Goal: Find specific page/section: Locate a particular part of the current website

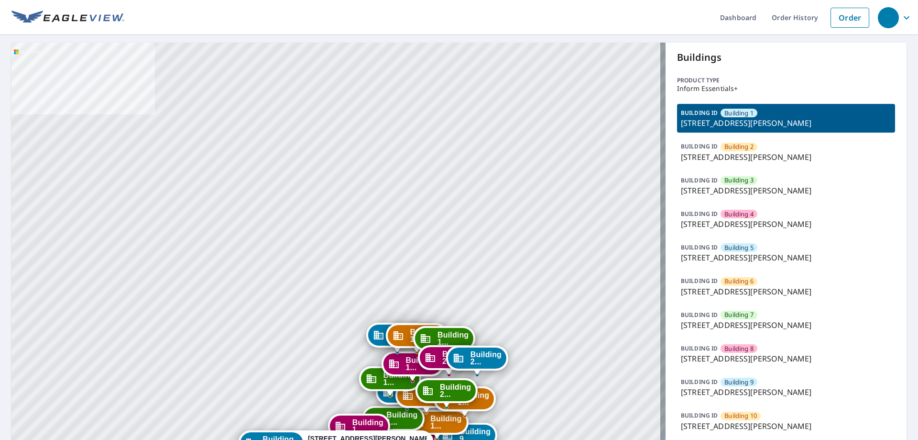
click at [731, 183] on span "Building 3" at bounding box center [739, 180] width 29 height 9
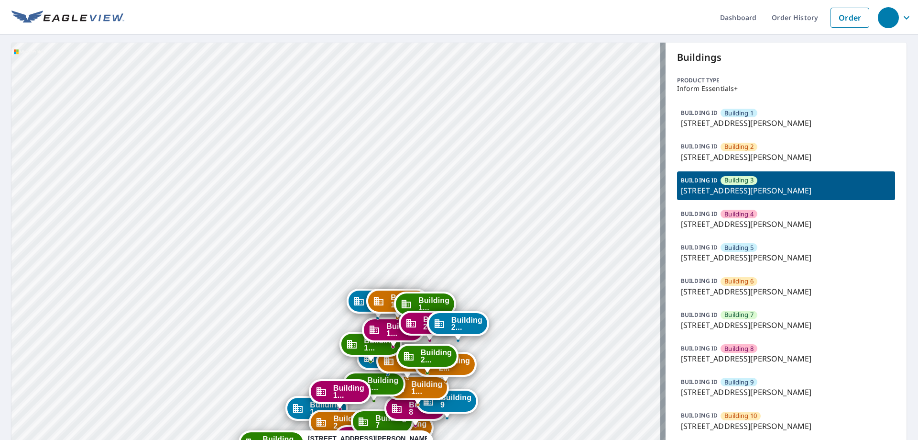
click at [774, 228] on p "[STREET_ADDRESS][PERSON_NAME]" at bounding box center [786, 223] width 210 height 11
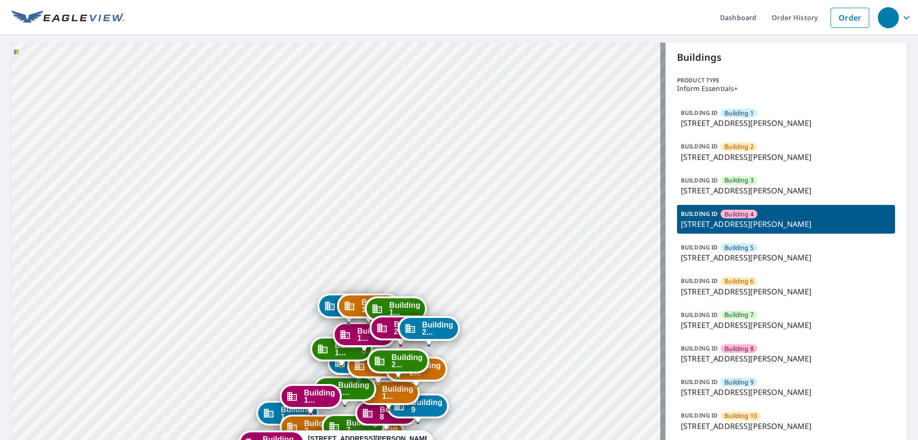
click at [766, 187] on p "[STREET_ADDRESS][PERSON_NAME]" at bounding box center [786, 190] width 210 height 11
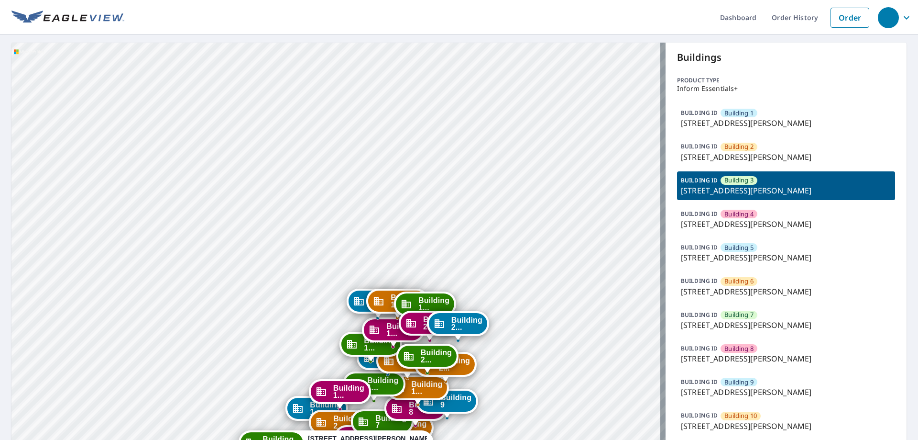
click at [766, 187] on p "[STREET_ADDRESS][PERSON_NAME]" at bounding box center [786, 190] width 210 height 11
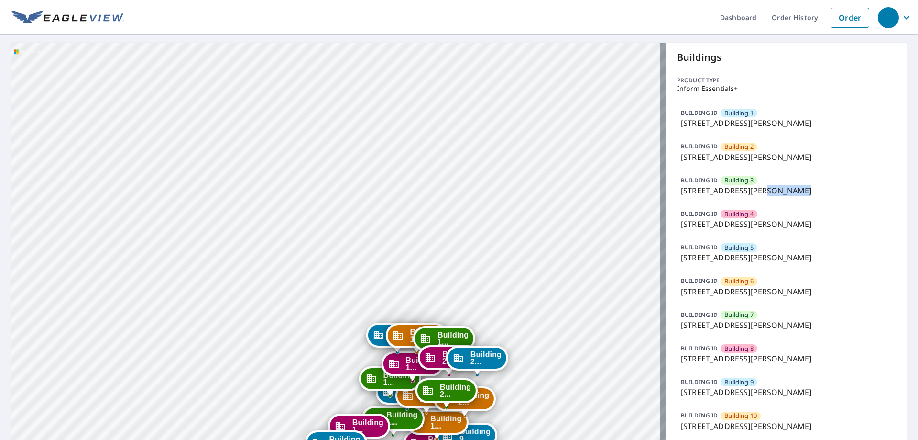
click at [766, 187] on p "[STREET_ADDRESS][PERSON_NAME]" at bounding box center [786, 190] width 210 height 11
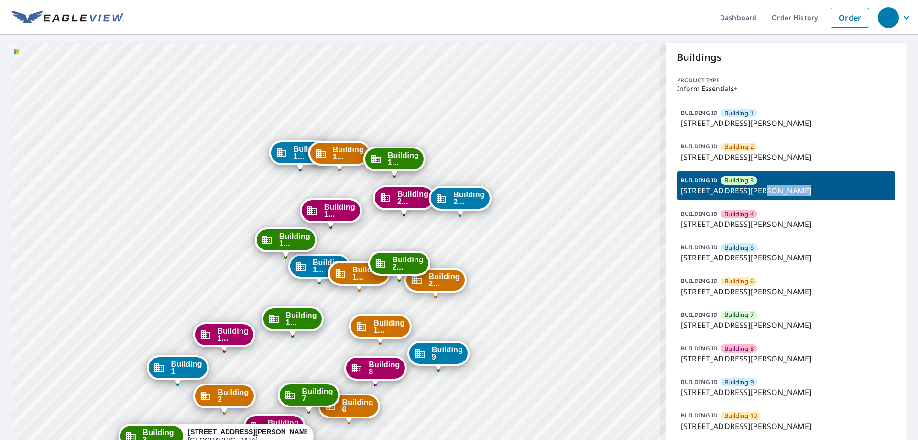
drag, startPoint x: 418, startPoint y: 333, endPoint x: 388, endPoint y: 253, distance: 85.8
click at [388, 253] on div "Building 2..." at bounding box center [399, 263] width 58 height 21
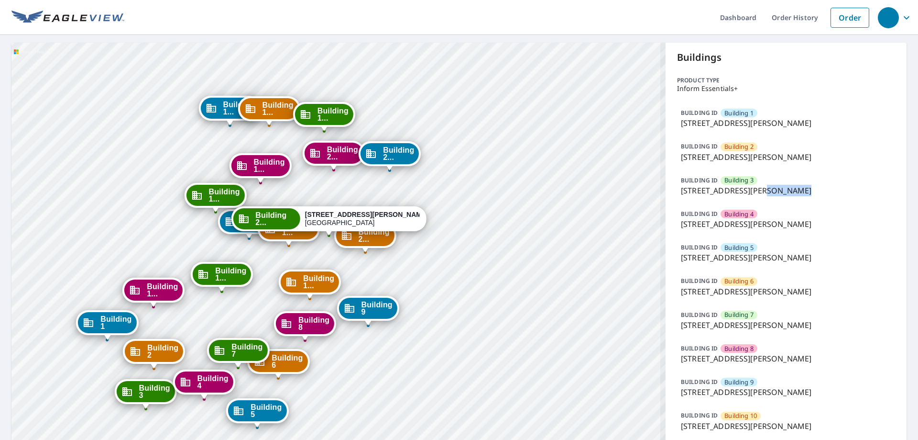
drag, startPoint x: 281, startPoint y: 163, endPoint x: 272, endPoint y: 91, distance: 72.3
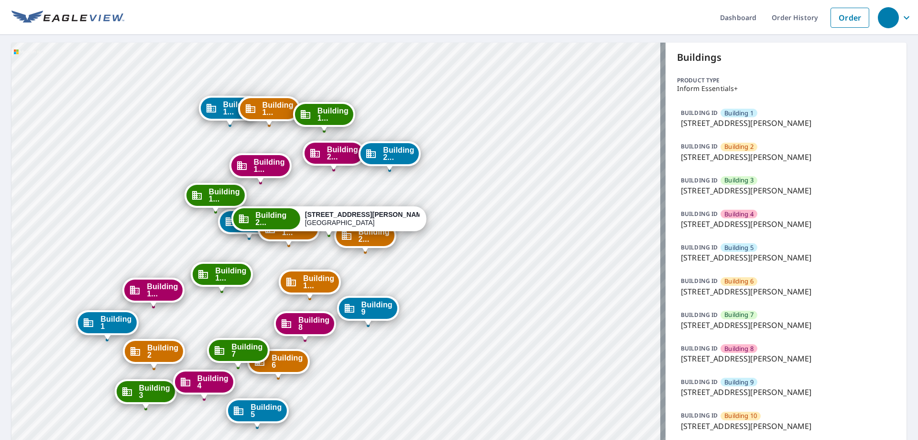
click at [728, 182] on span "Building 3" at bounding box center [739, 180] width 29 height 9
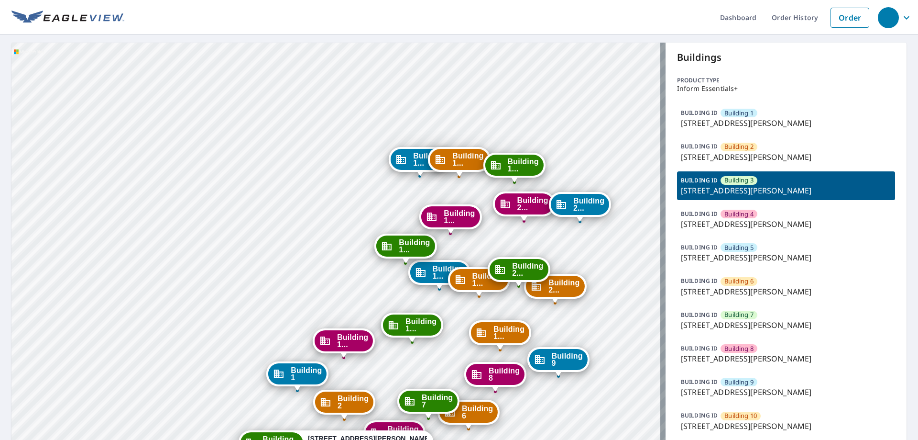
click at [728, 182] on span "Building 3" at bounding box center [739, 180] width 29 height 9
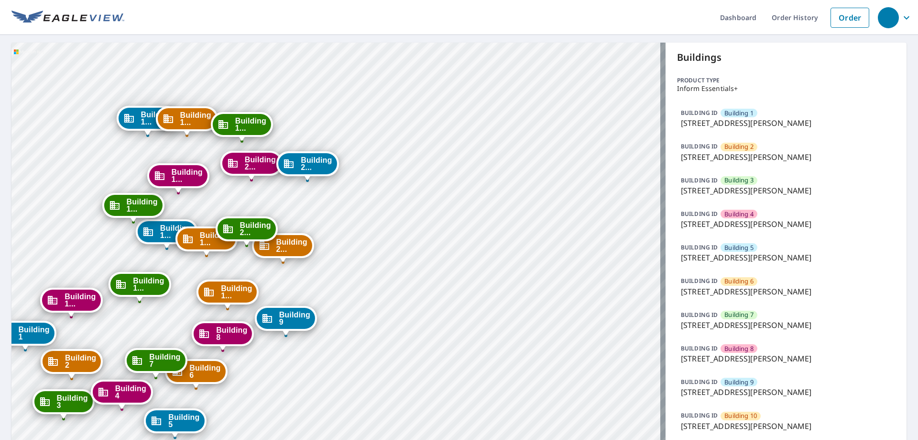
drag, startPoint x: 481, startPoint y: 204, endPoint x: 170, endPoint y: 95, distance: 329.6
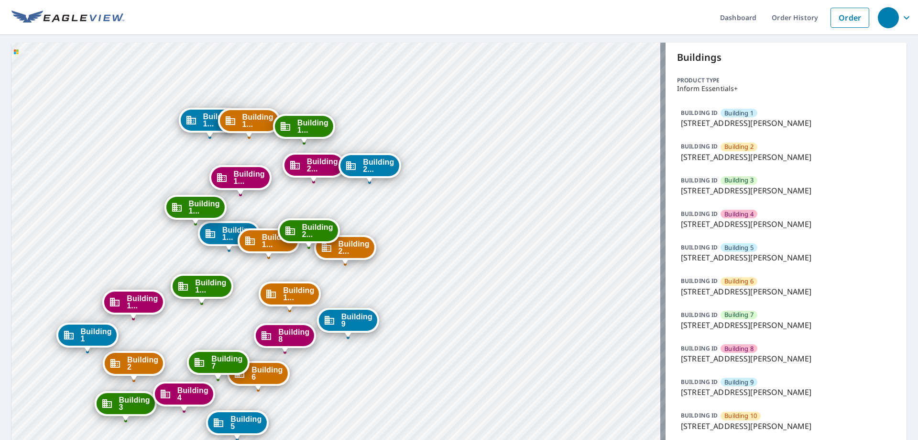
drag, startPoint x: 335, startPoint y: 188, endPoint x: 405, endPoint y: 196, distance: 69.8
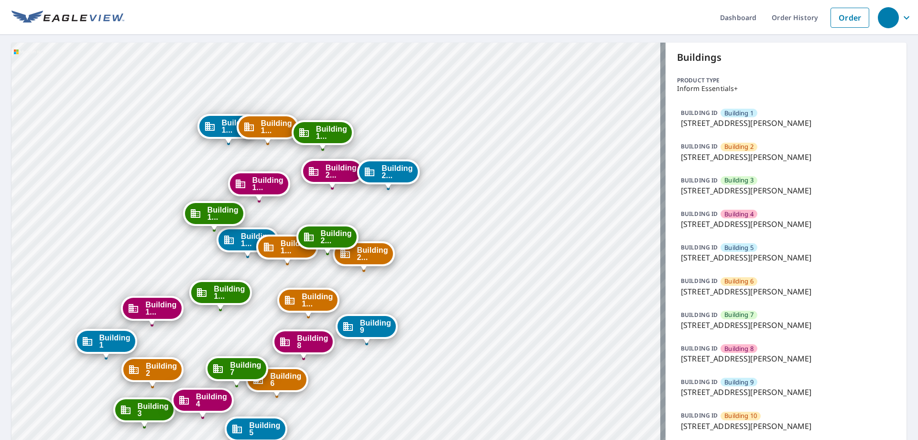
click at [747, 184] on span "Building 3" at bounding box center [739, 180] width 29 height 9
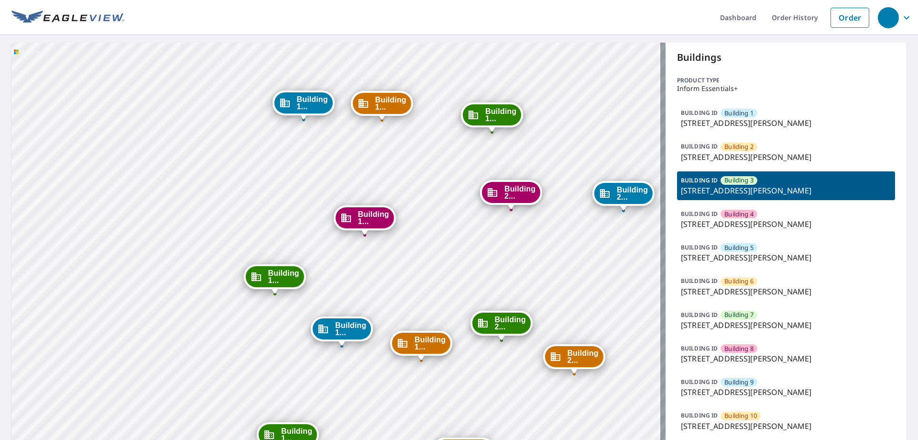
click at [761, 187] on p "[STREET_ADDRESS][PERSON_NAME]" at bounding box center [786, 190] width 210 height 11
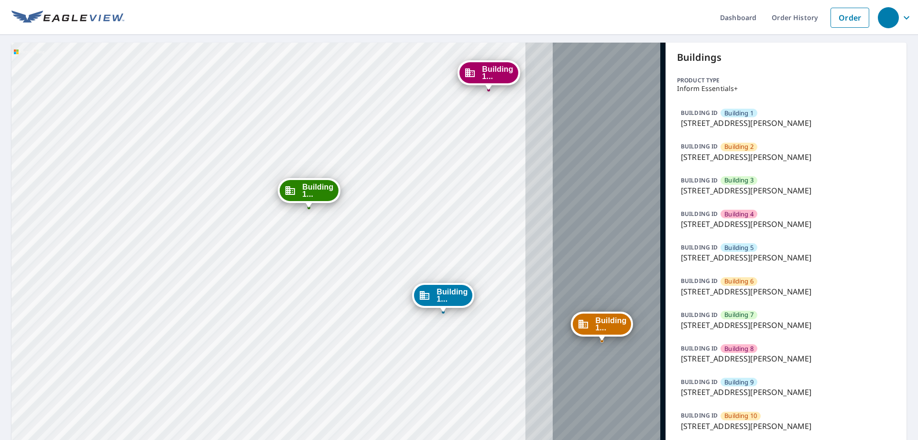
drag, startPoint x: 630, startPoint y: 210, endPoint x: 380, endPoint y: 231, distance: 251.4
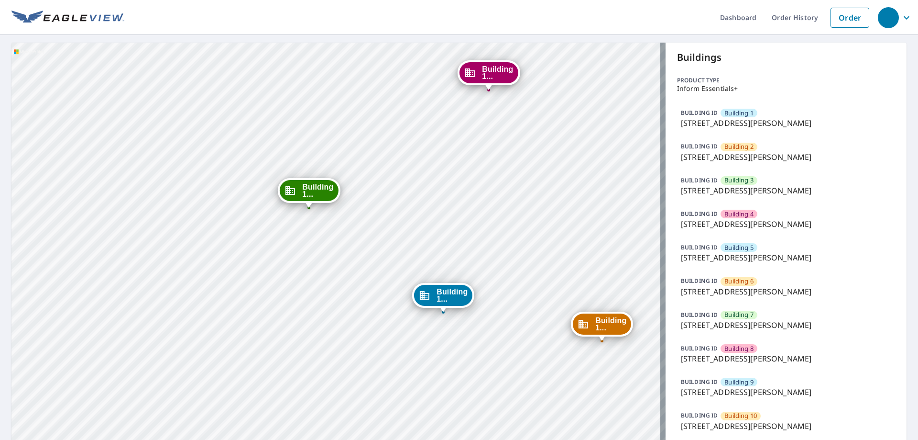
click at [742, 119] on p "[STREET_ADDRESS][PERSON_NAME]" at bounding box center [786, 122] width 210 height 11
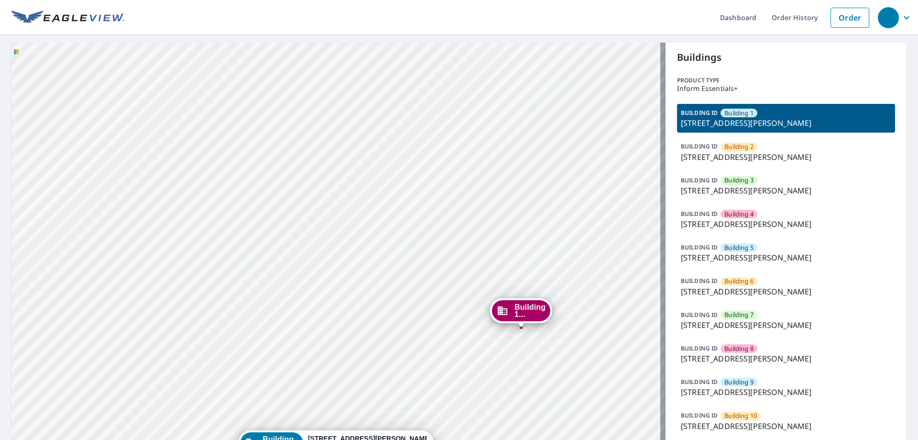
click at [728, 190] on p "[STREET_ADDRESS][PERSON_NAME]" at bounding box center [786, 190] width 210 height 11
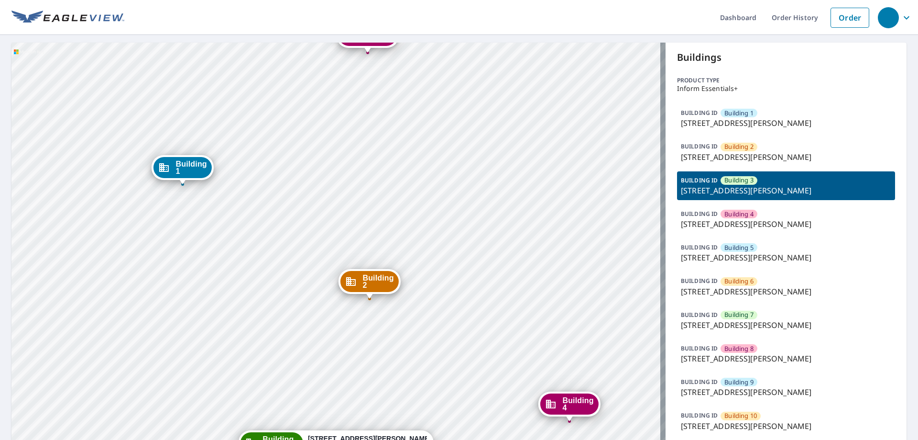
click at [726, 188] on p "[STREET_ADDRESS][PERSON_NAME]" at bounding box center [786, 190] width 210 height 11
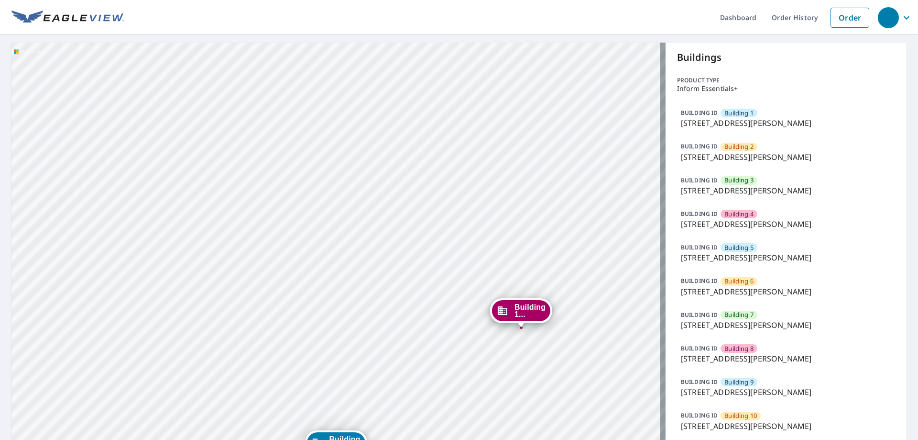
click at [726, 188] on p "[STREET_ADDRESS][PERSON_NAME]" at bounding box center [786, 190] width 210 height 11
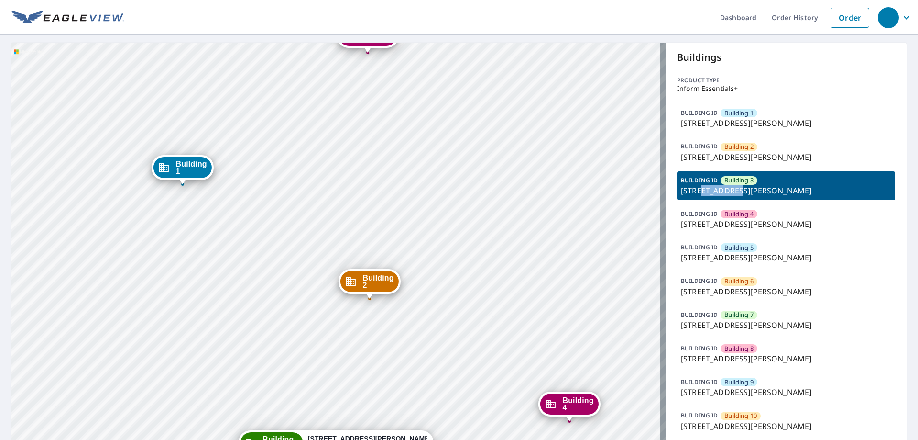
click at [726, 188] on p "[STREET_ADDRESS][PERSON_NAME]" at bounding box center [786, 190] width 210 height 11
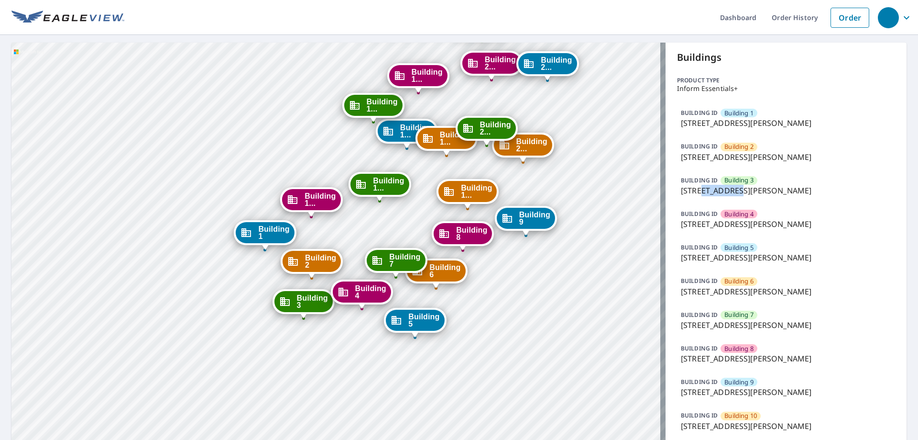
drag, startPoint x: 415, startPoint y: 198, endPoint x: 281, endPoint y: 189, distance: 134.7
click at [281, 189] on div "Building 1... [STREET_ADDRESS][PERSON_NAME]" at bounding box center [311, 202] width 62 height 30
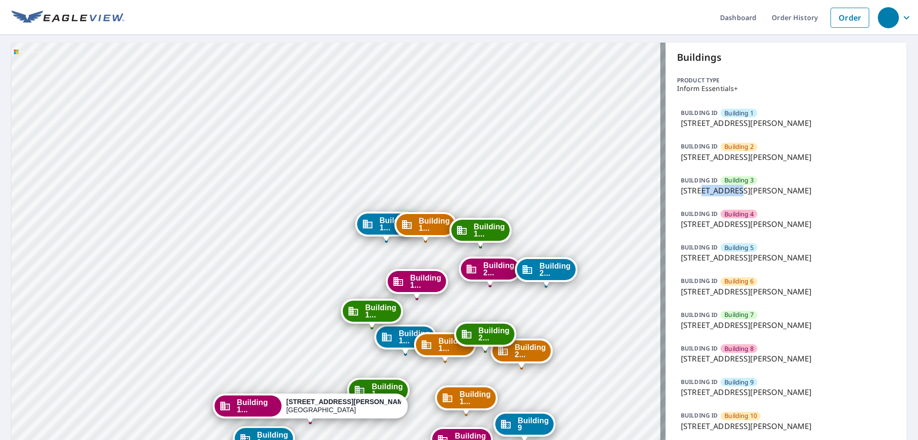
drag, startPoint x: 424, startPoint y: 212, endPoint x: 369, endPoint y: 159, distance: 76.1
click at [395, 212] on div "Building 1... [STREET_ADDRESS][PERSON_NAME]" at bounding box center [426, 224] width 62 height 25
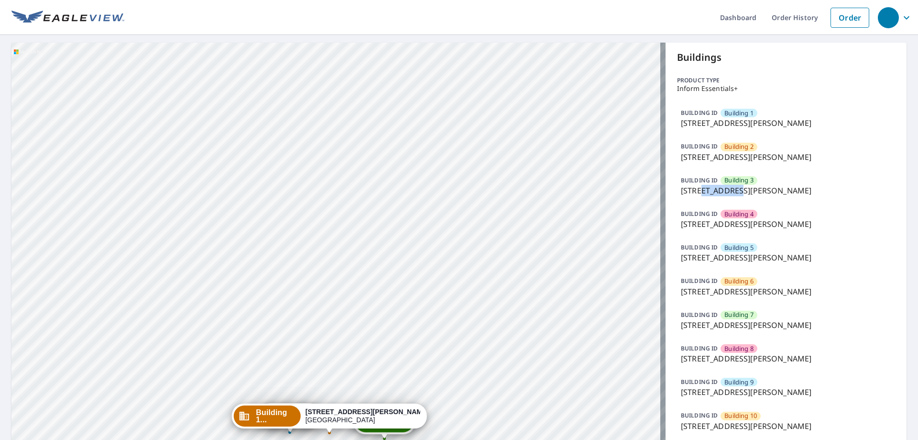
drag, startPoint x: 416, startPoint y: 249, endPoint x: 371, endPoint y: -58, distance: 310.3
click at [371, 0] on html "Dashboard Order History Order Building [GEOGRAPHIC_DATA][STREET_ADDRESS][PERSON…" at bounding box center [459, 220] width 918 height 440
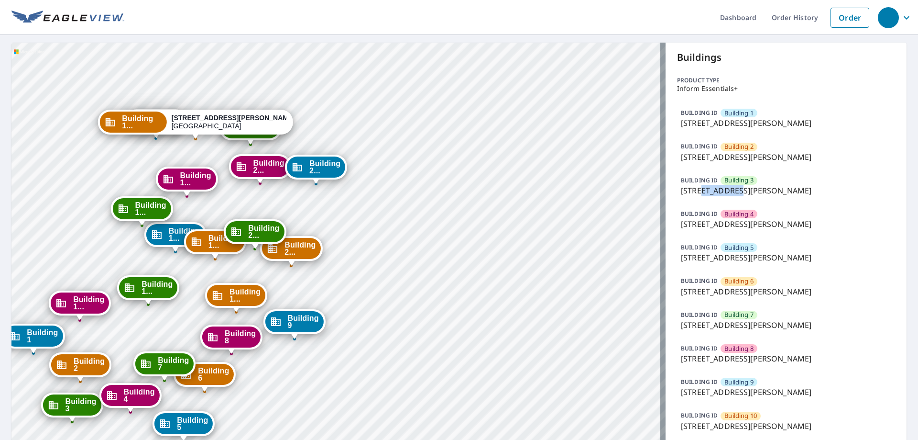
drag, startPoint x: 330, startPoint y: 176, endPoint x: 328, endPoint y: 30, distance: 146.8
click at [328, 30] on div "Dashboard Order History Order Building [GEOGRAPHIC_DATA][STREET_ADDRESS][PERSON…" at bounding box center [459, 220] width 918 height 440
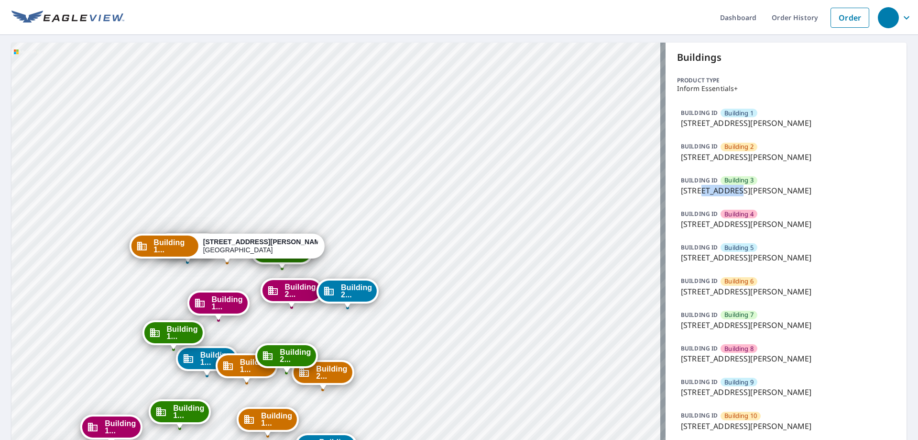
drag, startPoint x: 362, startPoint y: 176, endPoint x: 297, endPoint y: 122, distance: 83.5
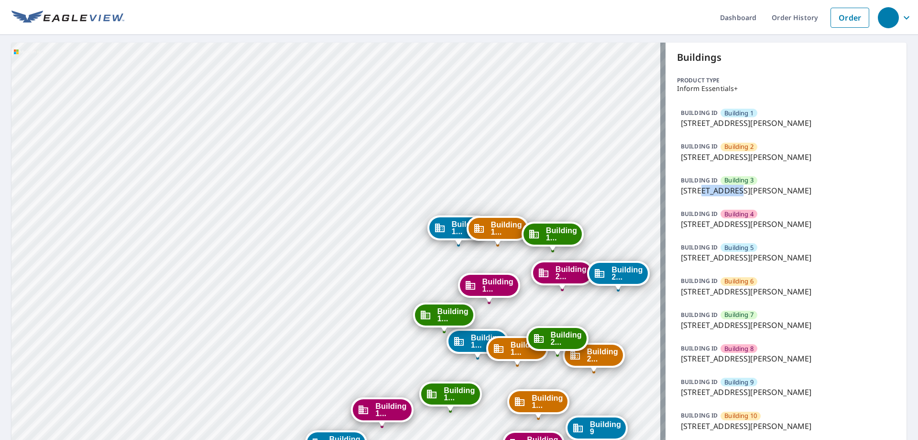
drag, startPoint x: 299, startPoint y: 120, endPoint x: 198, endPoint y: 95, distance: 103.5
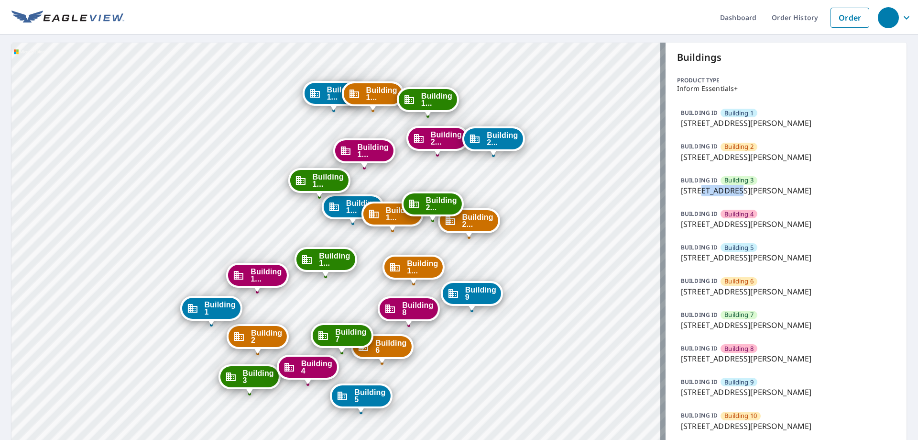
drag, startPoint x: 336, startPoint y: 304, endPoint x: 209, endPoint y: 170, distance: 184.0
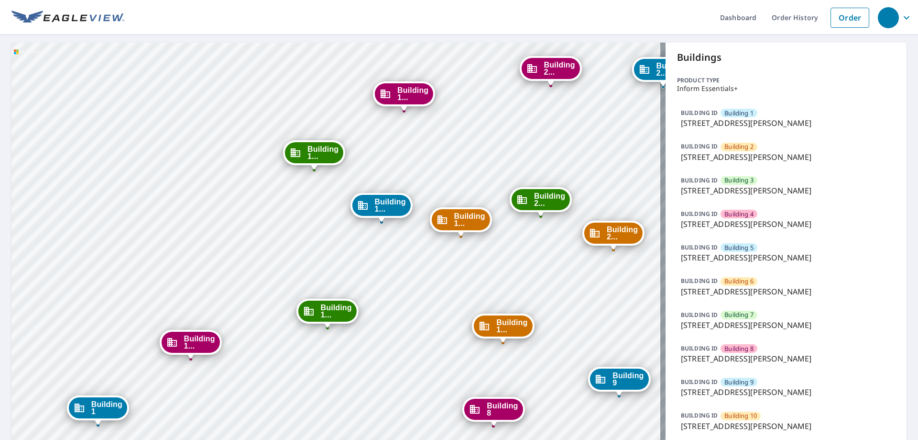
click at [772, 319] on p "[STREET_ADDRESS][PERSON_NAME]" at bounding box center [786, 324] width 210 height 11
